Goal: Information Seeking & Learning: Check status

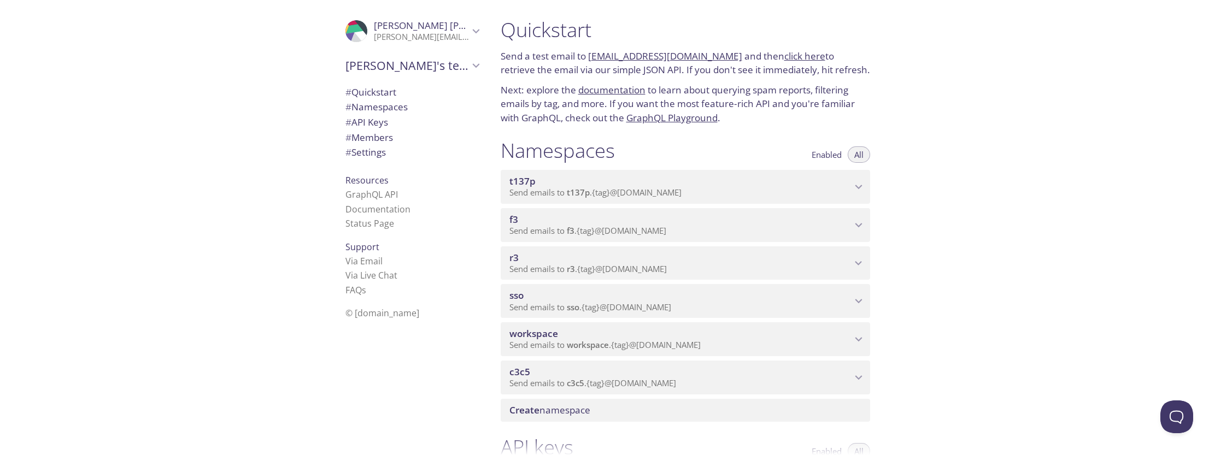
click at [634, 291] on span "sso" at bounding box center [680, 296] width 342 height 12
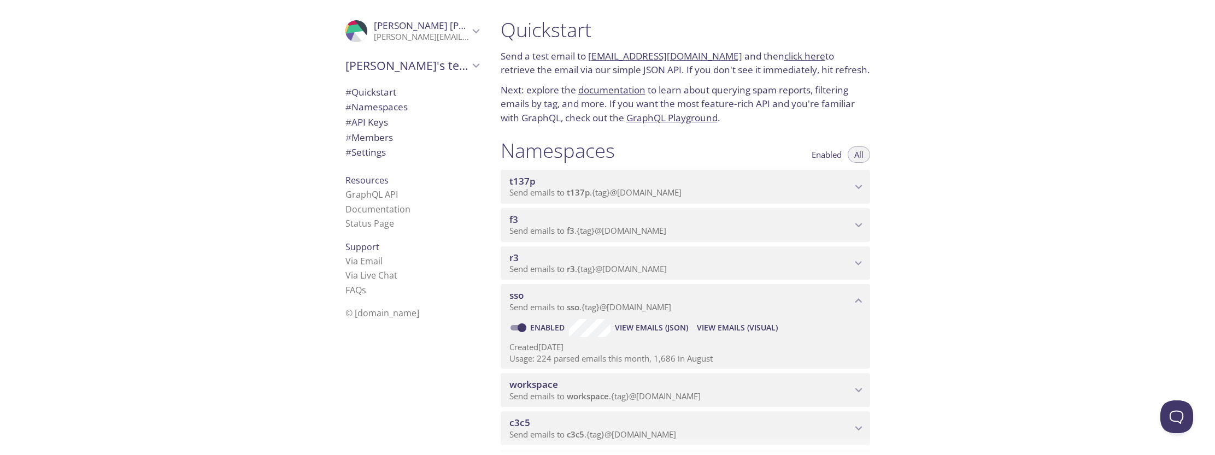
click at [738, 325] on span "View Emails (Visual)" at bounding box center [737, 327] width 81 height 13
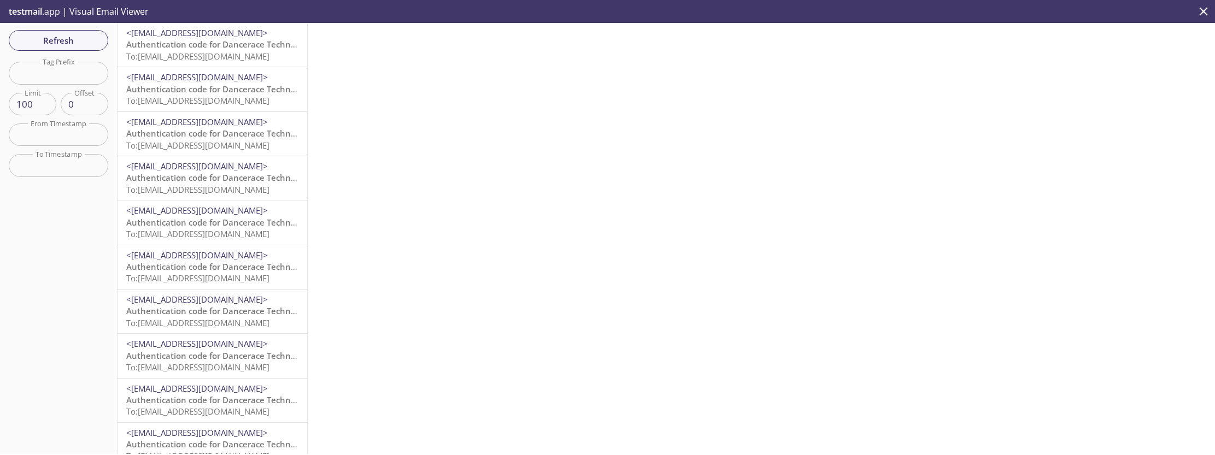
click at [202, 49] on span "Authentication code for Dancerace Technical Tenant" at bounding box center [230, 44] width 208 height 11
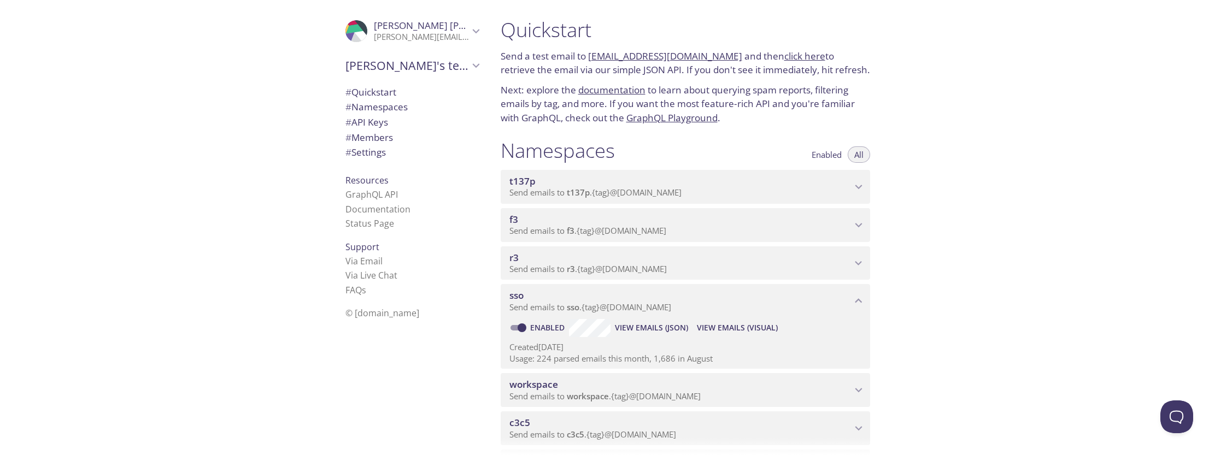
click at [624, 231] on span "Send emails to f3 . {tag} @[DOMAIN_NAME]" at bounding box center [587, 230] width 157 height 11
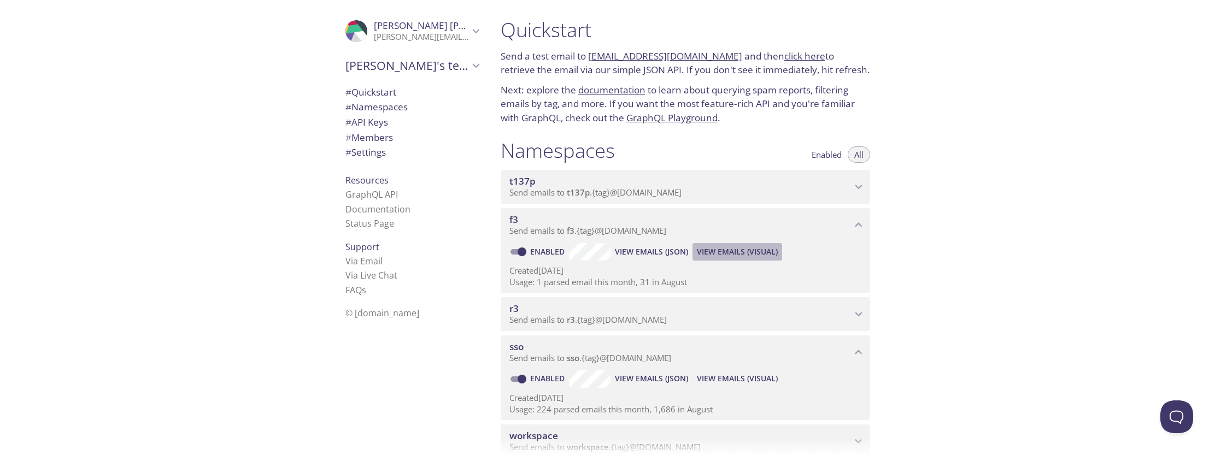
click at [734, 249] on span "View Emails (Visual)" at bounding box center [737, 251] width 81 height 13
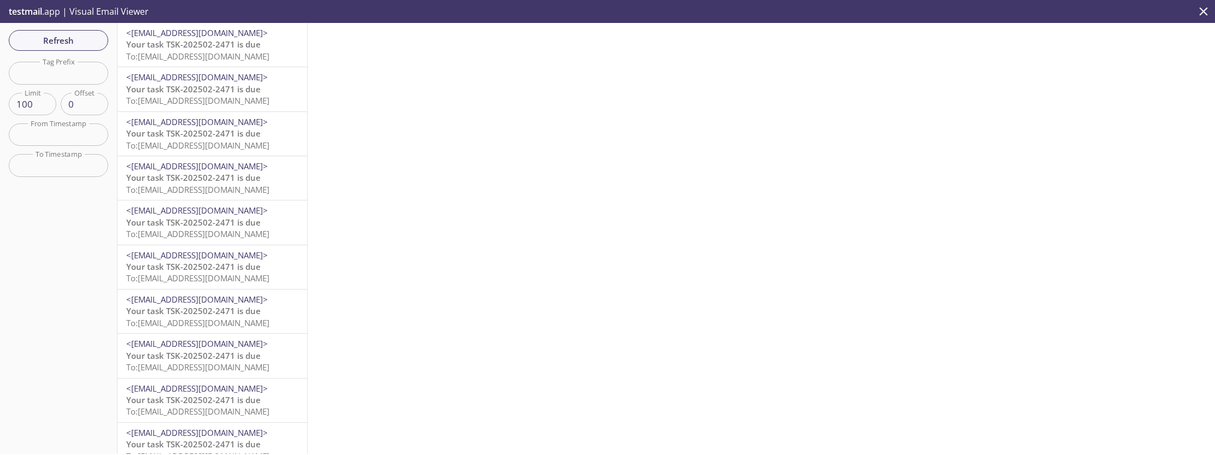
click at [215, 52] on span "To: [EMAIL_ADDRESS][DOMAIN_NAME]" at bounding box center [197, 56] width 143 height 11
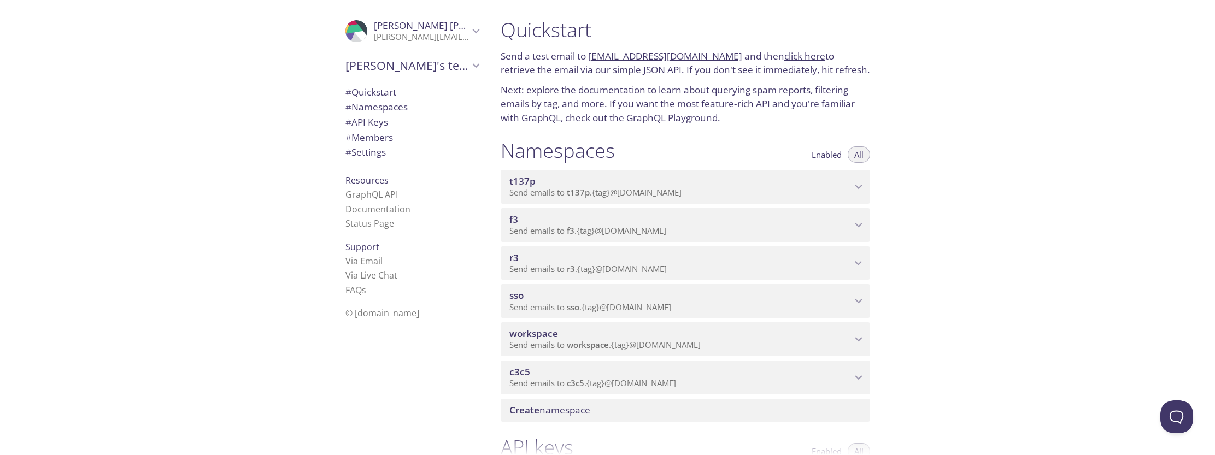
click at [631, 267] on span "Send emails to r3 . {tag} @[DOMAIN_NAME]" at bounding box center [587, 268] width 157 height 11
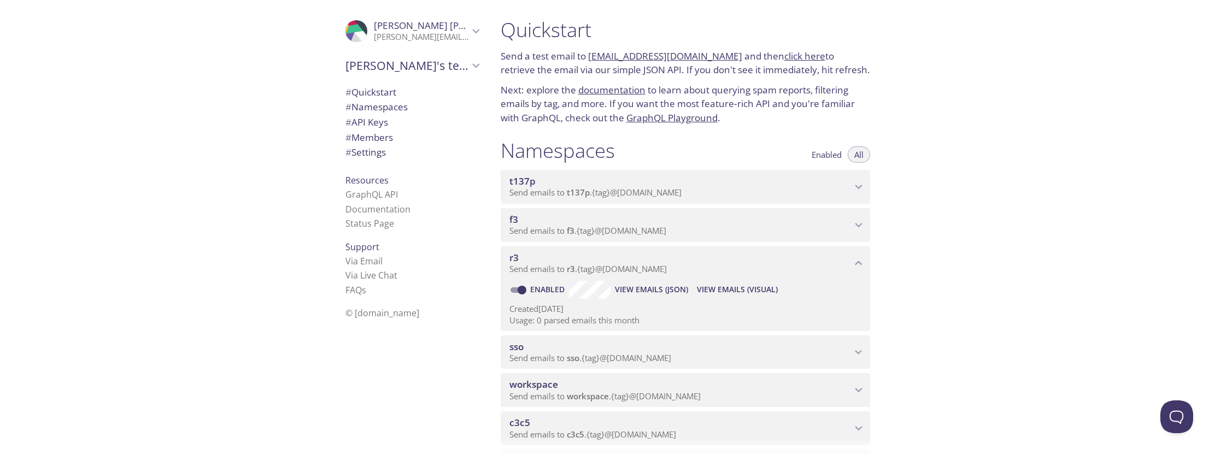
click at [722, 285] on span "View Emails (Visual)" at bounding box center [737, 289] width 81 height 13
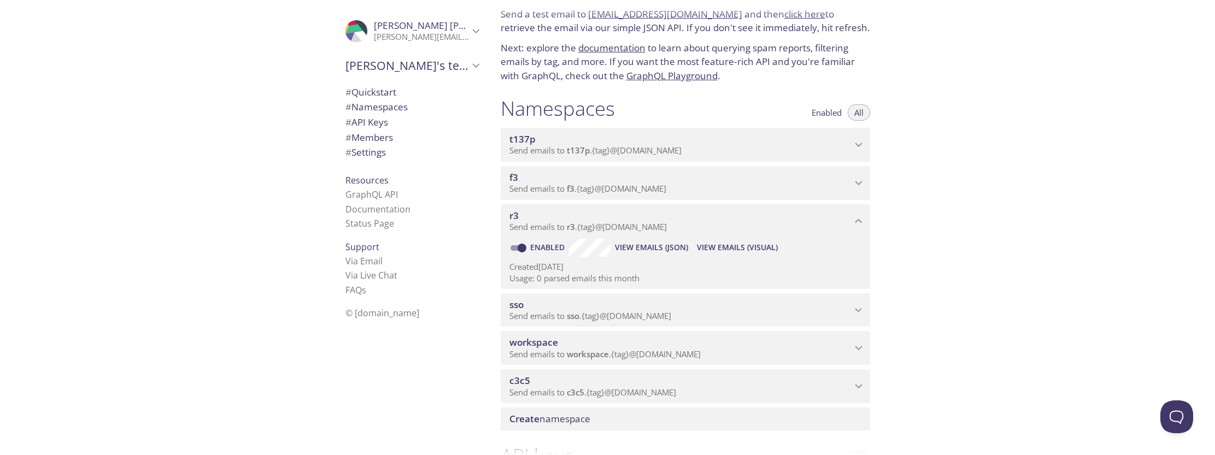
scroll to position [49, 0]
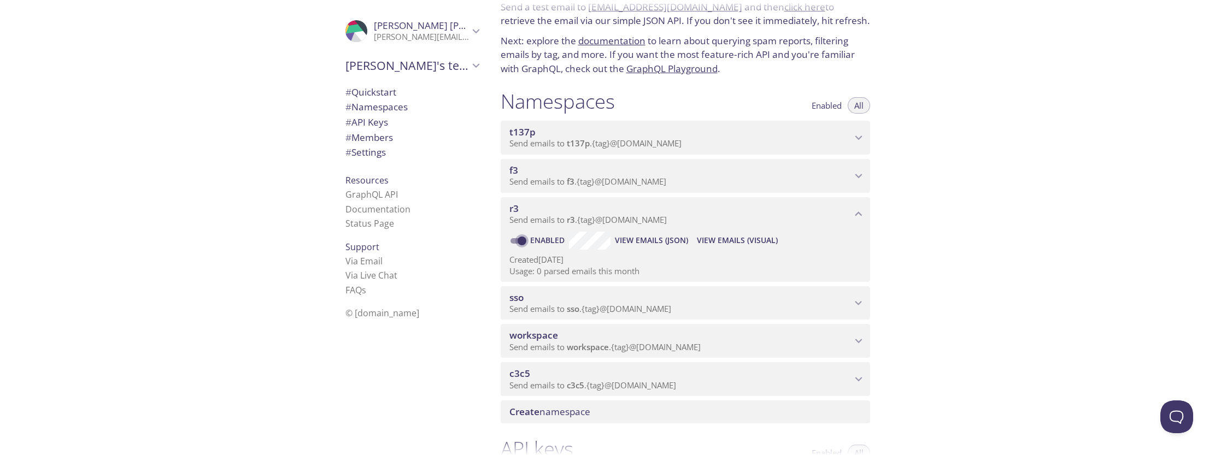
click at [520, 239] on input "Enabled" at bounding box center [521, 240] width 39 height 13
checkbox input "false"
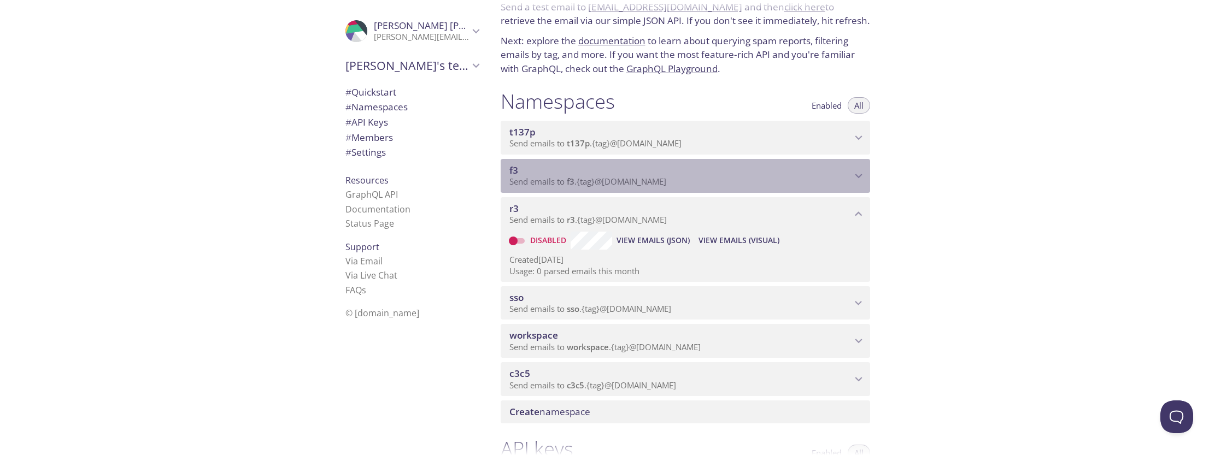
click at [566, 175] on span "f3" at bounding box center [680, 170] width 342 height 12
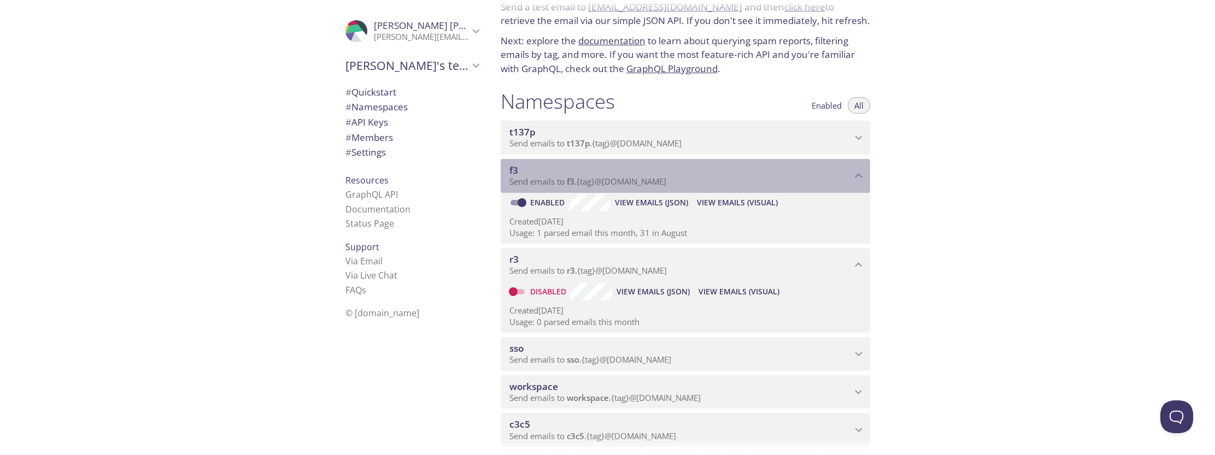
click at [858, 181] on icon "f3 namespace" at bounding box center [858, 176] width 14 height 14
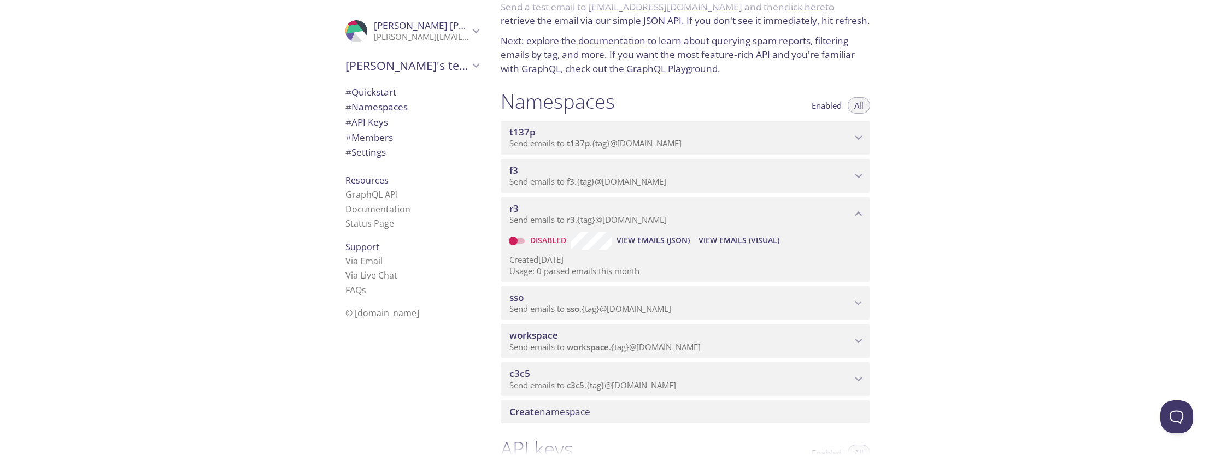
click at [713, 290] on div "sso Send emails to sso . {tag} @[DOMAIN_NAME]" at bounding box center [685, 303] width 369 height 34
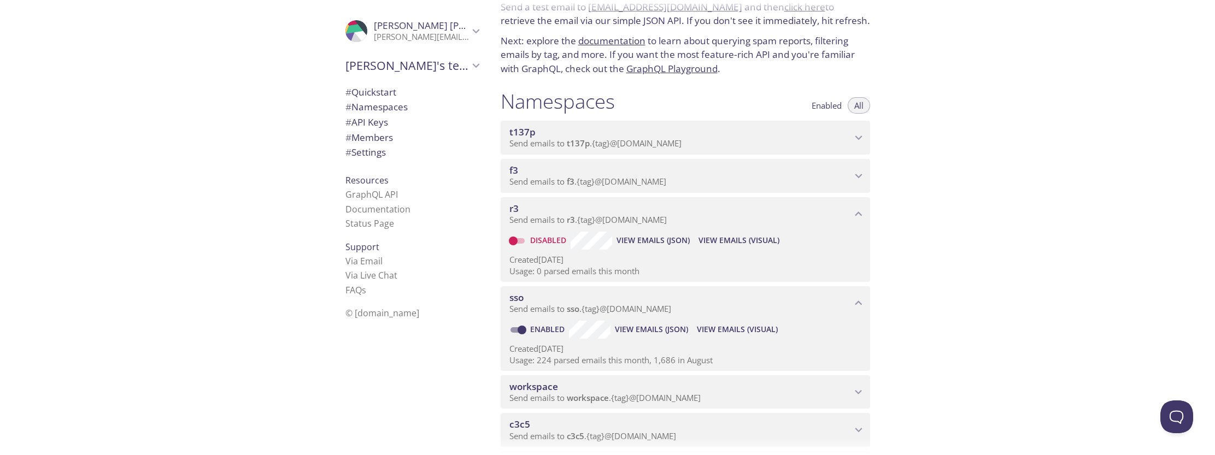
click at [701, 393] on span "Send emails to workspace . {tag} @[DOMAIN_NAME]" at bounding box center [604, 397] width 191 height 11
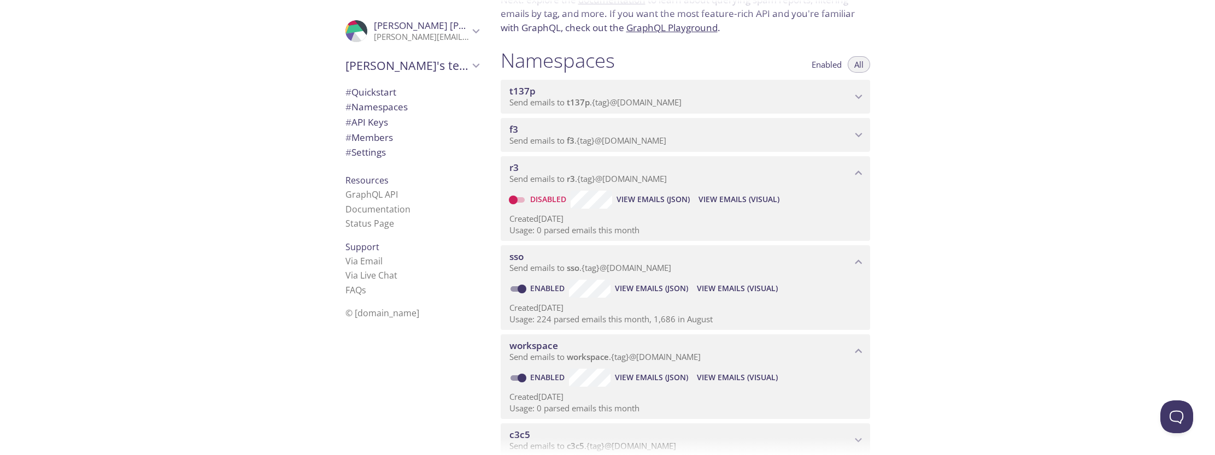
scroll to position [186, 0]
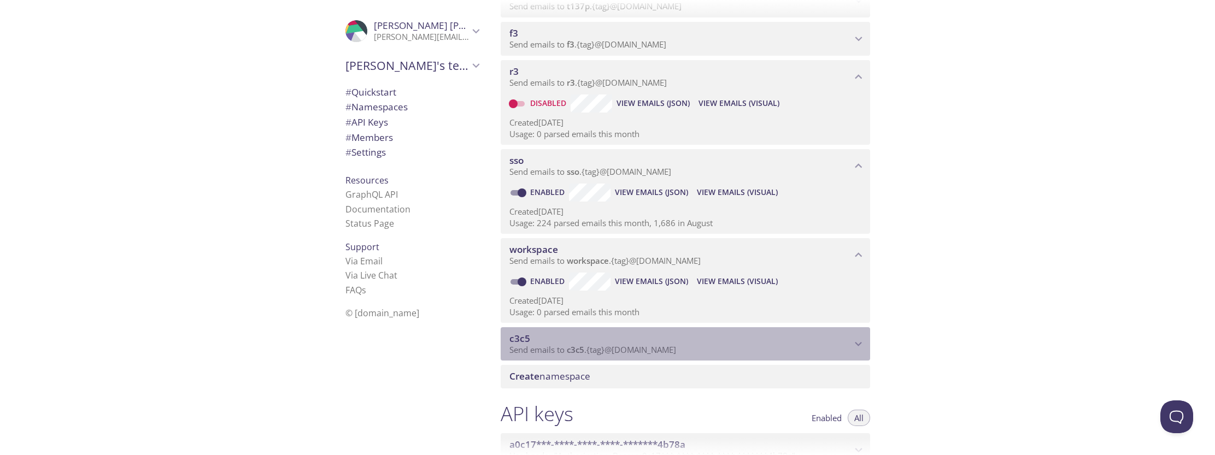
click at [605, 341] on span "c3c5" at bounding box center [680, 339] width 342 height 12
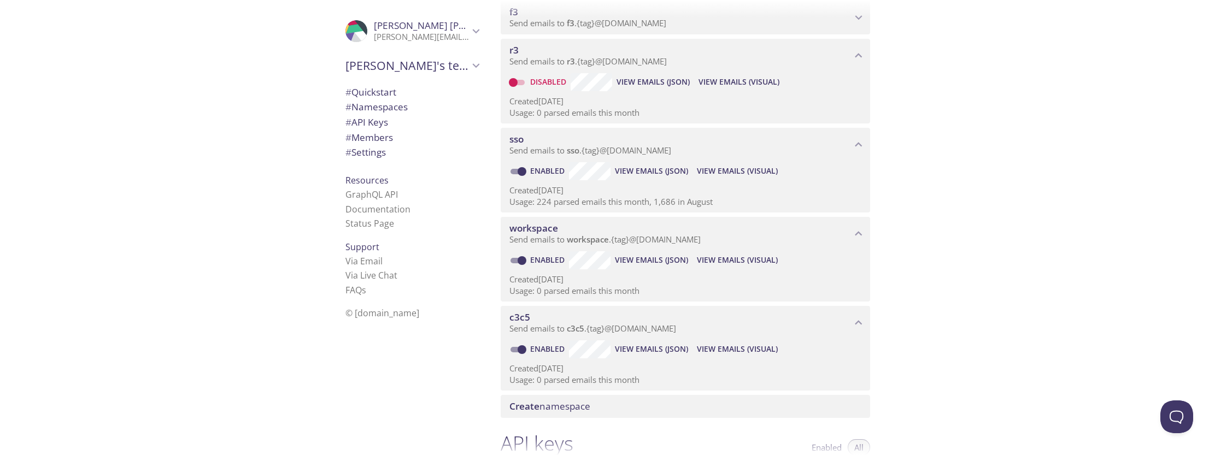
scroll to position [215, 0]
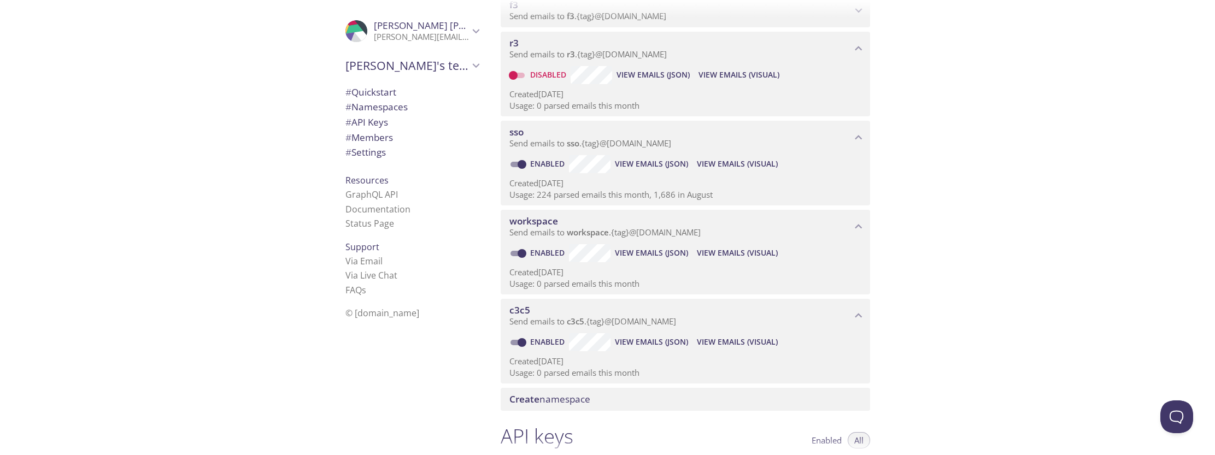
click at [523, 340] on input "Enabled" at bounding box center [521, 342] width 39 height 13
checkbox input "false"
click at [525, 249] on input "Enabled" at bounding box center [521, 253] width 39 height 13
checkbox input "false"
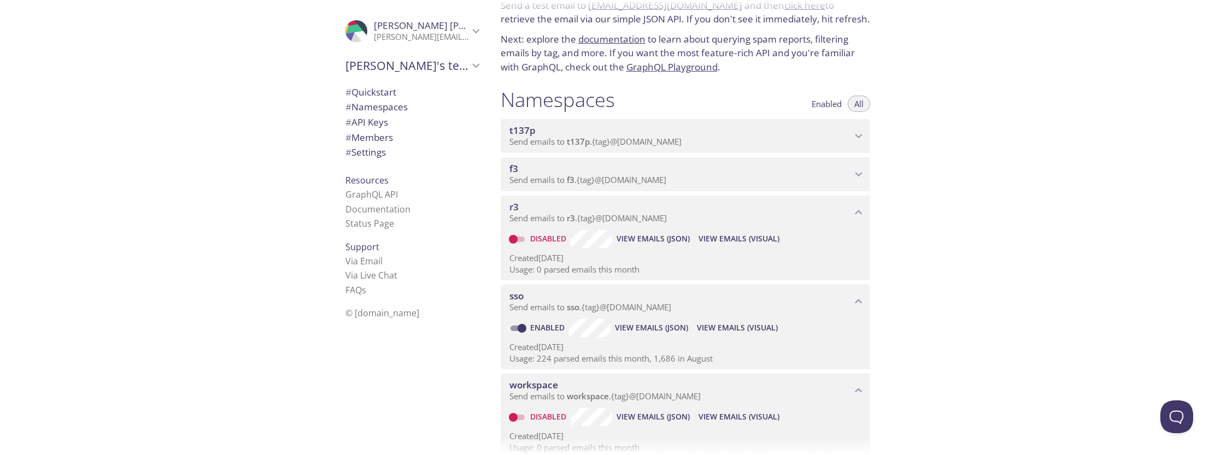
scroll to position [44, 0]
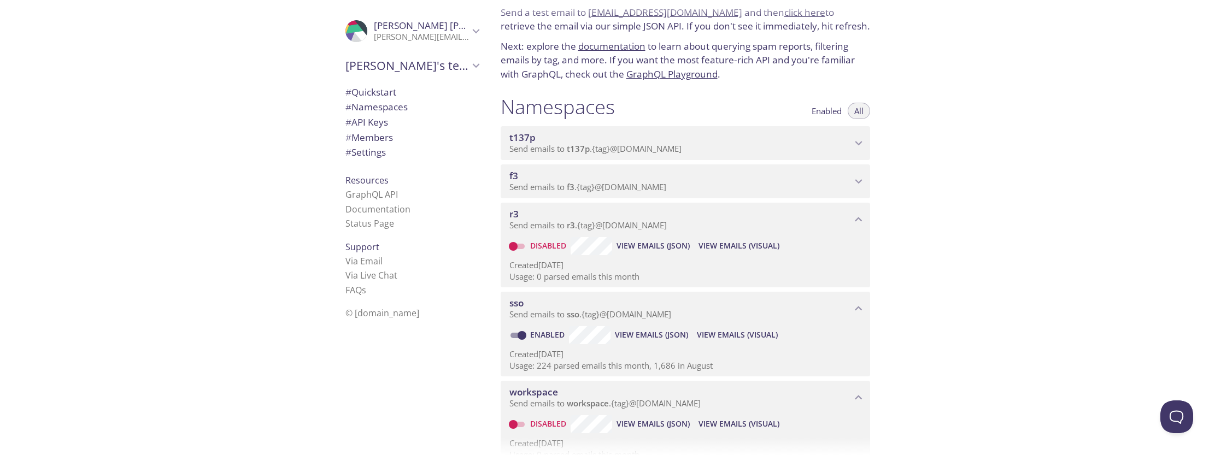
click at [656, 185] on span "Send emails to f3 . {tag} @[DOMAIN_NAME]" at bounding box center [587, 186] width 157 height 11
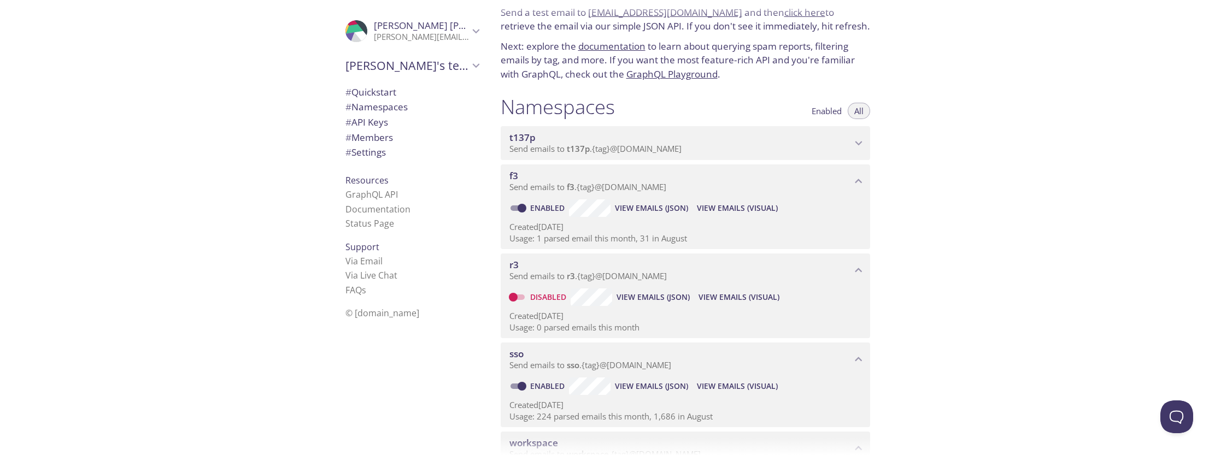
scroll to position [50, 0]
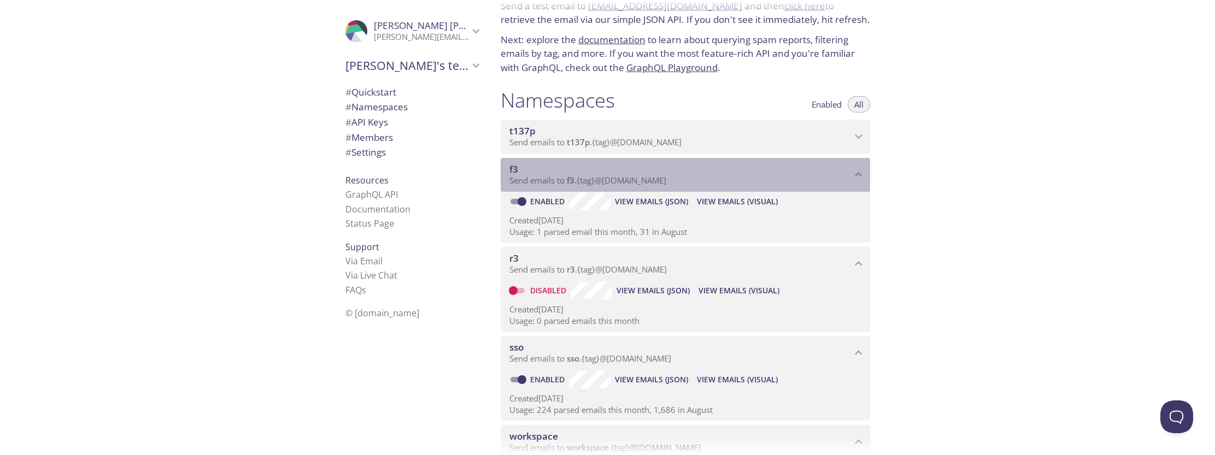
click at [717, 187] on div "f3 Send emails to f3 . {tag} @[DOMAIN_NAME]" at bounding box center [685, 175] width 369 height 34
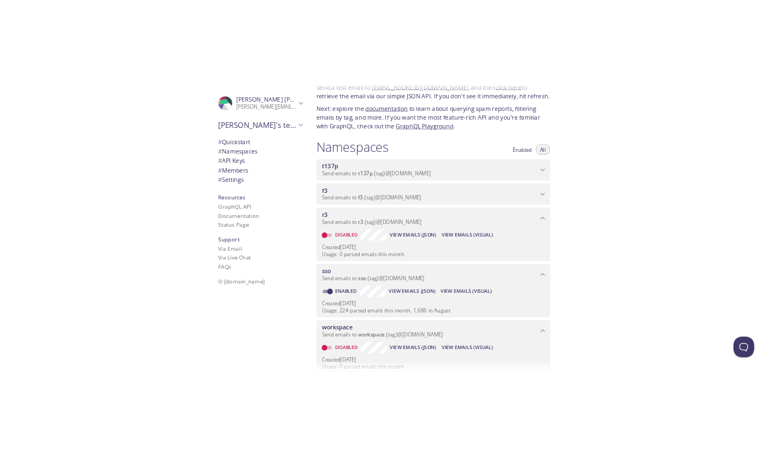
scroll to position [57, 0]
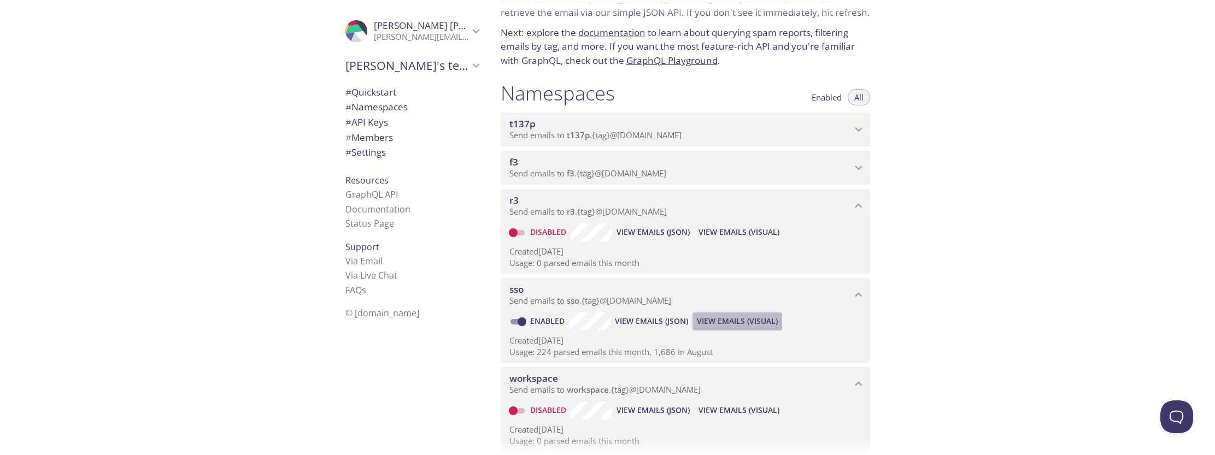
click at [736, 320] on span "View Emails (Visual)" at bounding box center [737, 321] width 81 height 13
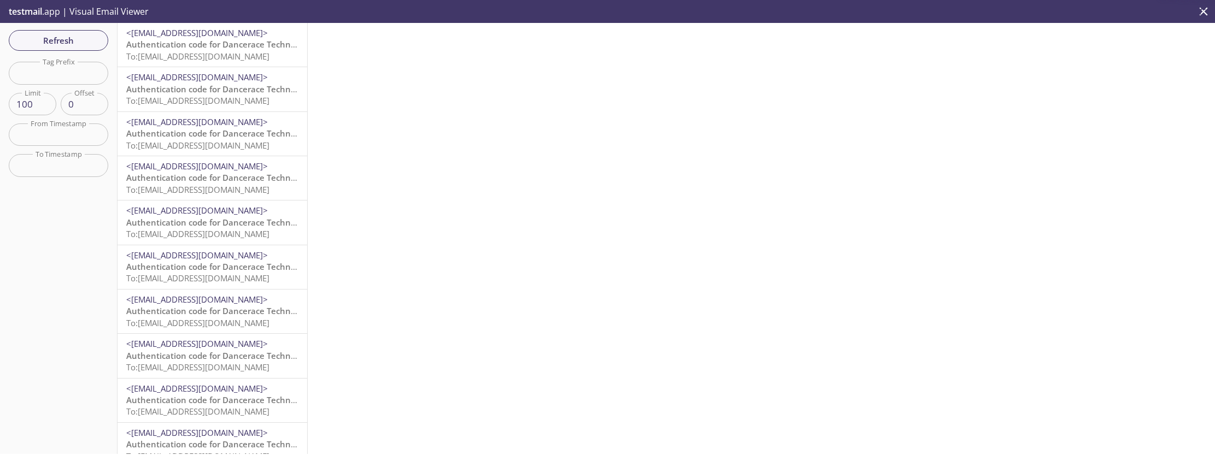
click at [206, 43] on span "Authentication code for Dancerace Technical Tenant" at bounding box center [230, 44] width 208 height 11
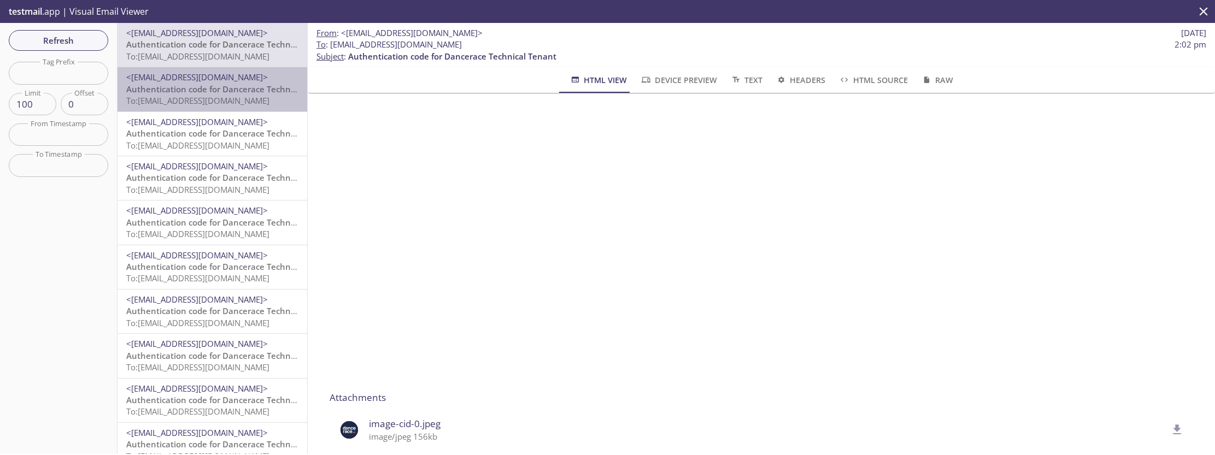
click at [230, 97] on span "To: [EMAIL_ADDRESS][DOMAIN_NAME]" at bounding box center [197, 100] width 143 height 11
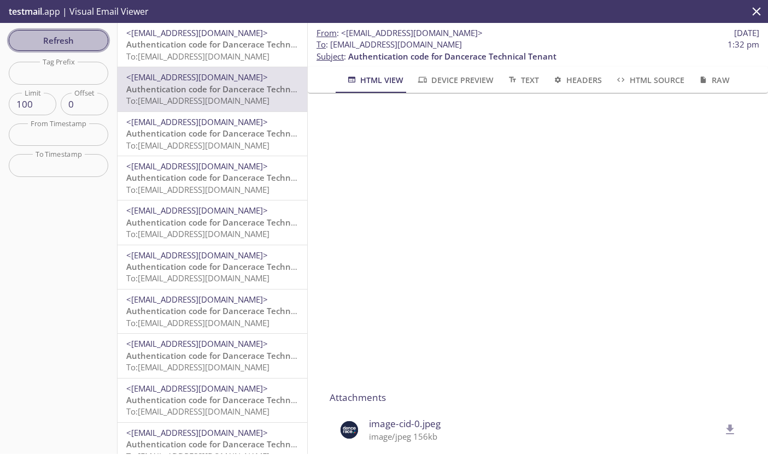
click at [85, 38] on span "Refresh" at bounding box center [58, 40] width 82 height 14
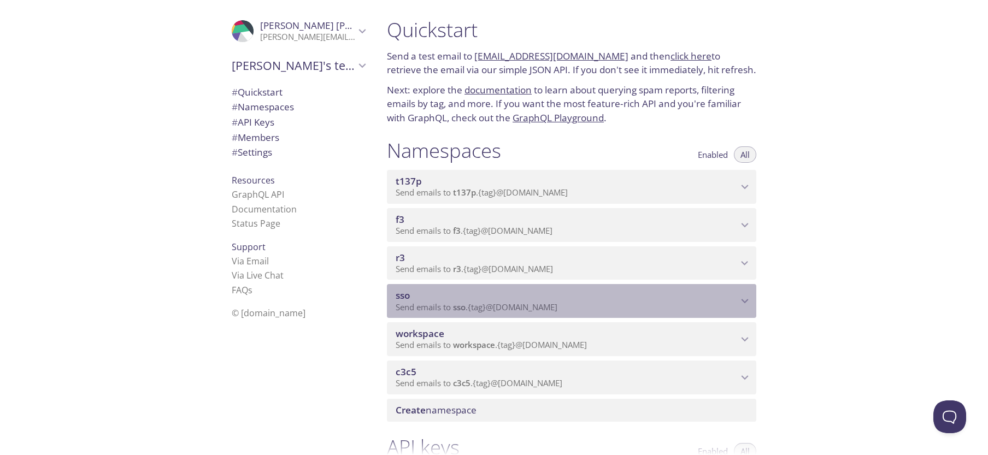
click at [745, 296] on icon "sso namespace" at bounding box center [745, 301] width 14 height 14
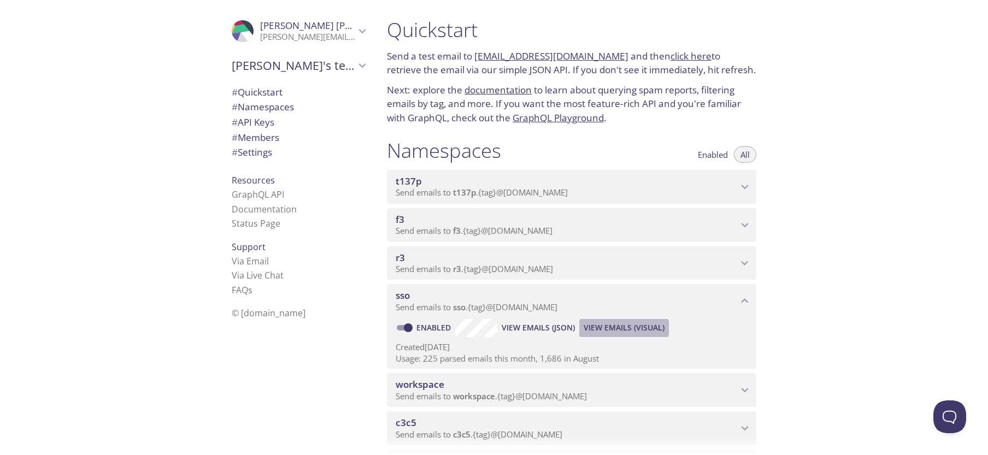
click at [623, 331] on span "View Emails (Visual)" at bounding box center [624, 327] width 81 height 13
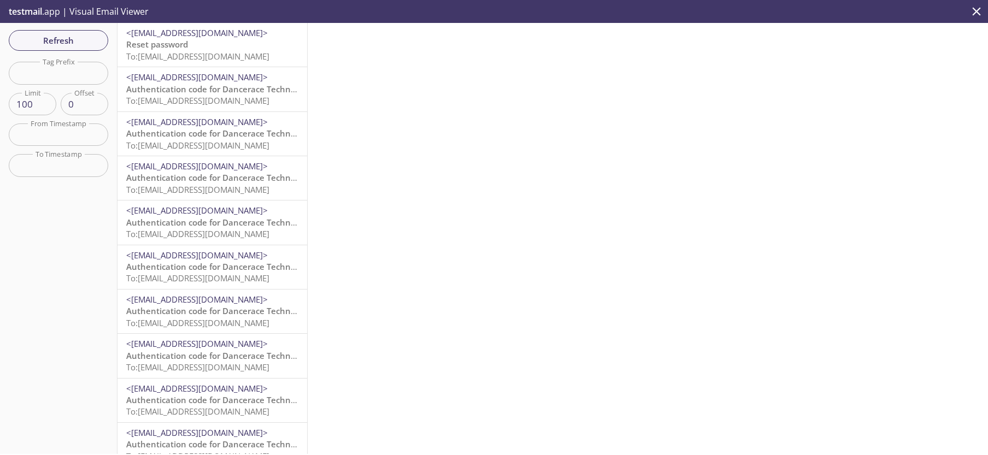
click at [224, 46] on p "Reset password To: sso.cypressuser2@inbox.testmail.app" at bounding box center [212, 50] width 172 height 23
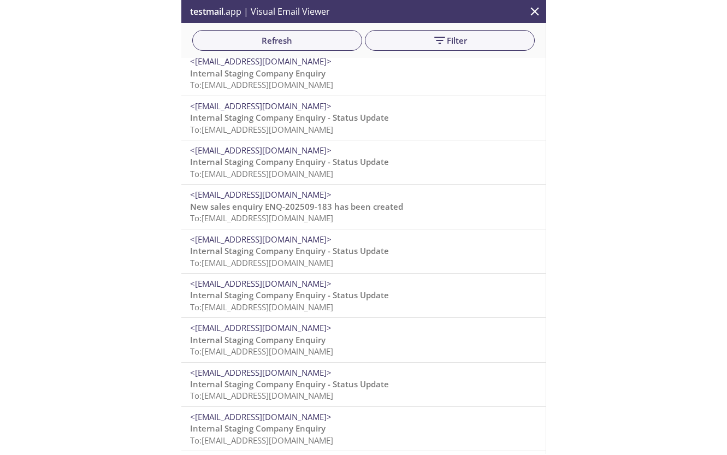
scroll to position [3571, 0]
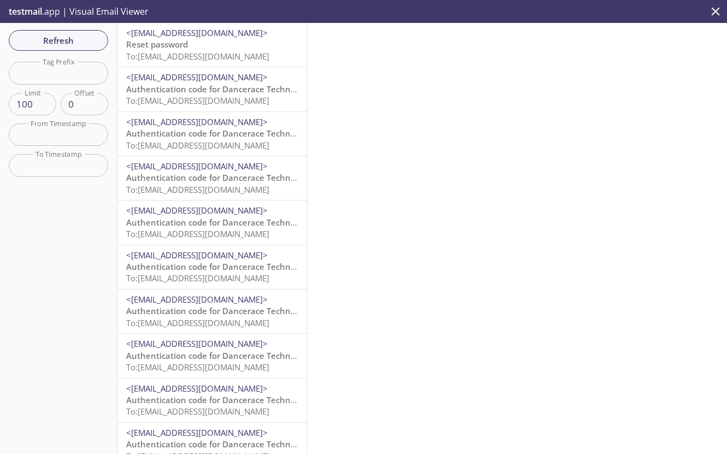
click at [181, 41] on span "Reset password" at bounding box center [157, 44] width 62 height 11
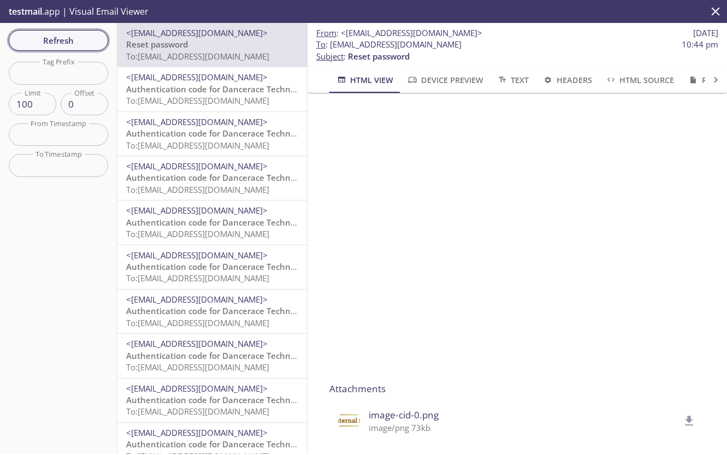
click at [50, 40] on span "Refresh" at bounding box center [58, 40] width 82 height 14
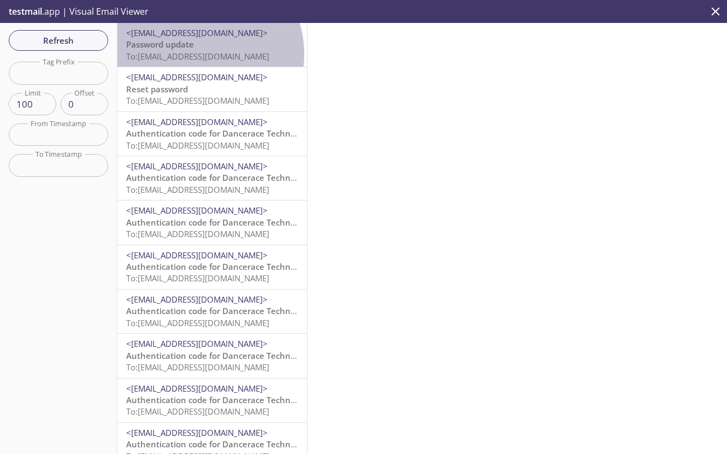
click at [196, 54] on span "To: sso.cypressuser2@inbox.testmail.app" at bounding box center [197, 56] width 143 height 11
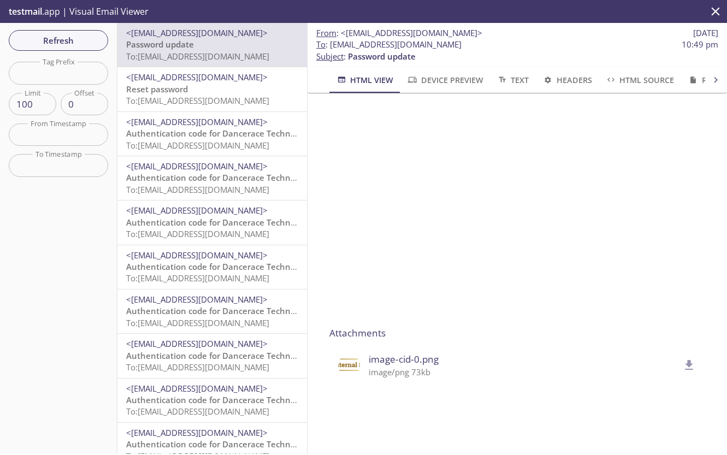
click at [156, 84] on span "Reset password" at bounding box center [157, 89] width 62 height 11
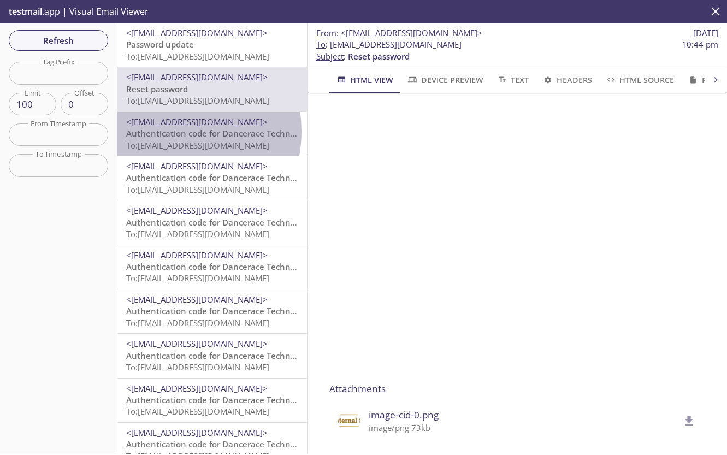
click at [170, 132] on span "Authentication code for Dancerace Technical Tenant" at bounding box center [230, 133] width 208 height 11
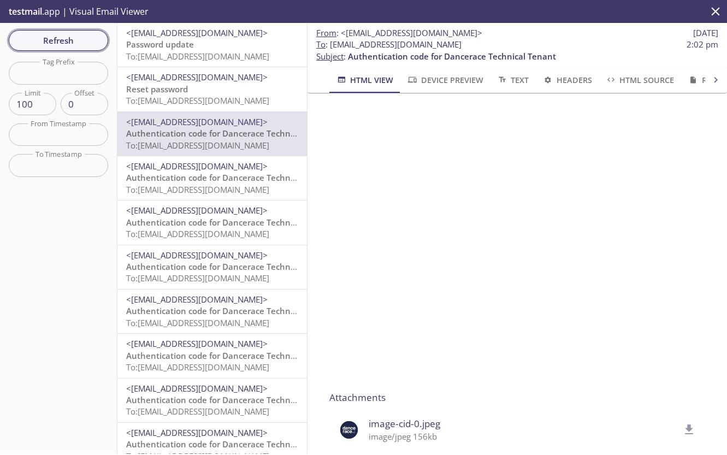
click at [67, 43] on span "Refresh" at bounding box center [58, 40] width 82 height 14
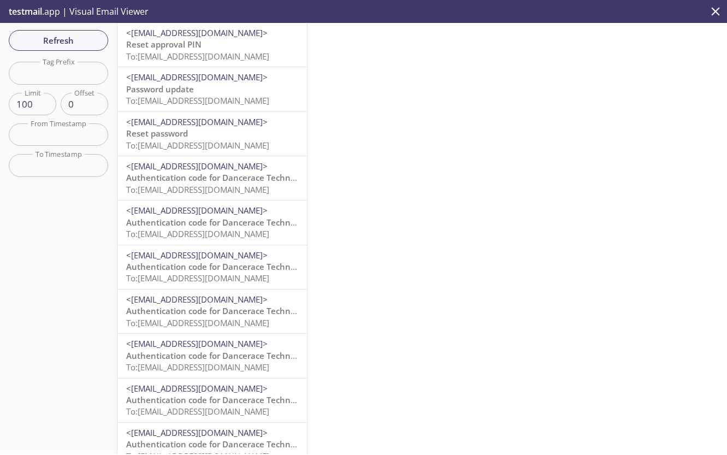
click at [180, 54] on span "To: sso.cypressuser2@inbox.testmail.app" at bounding box center [197, 56] width 143 height 11
